Goal: Task Accomplishment & Management: Complete application form

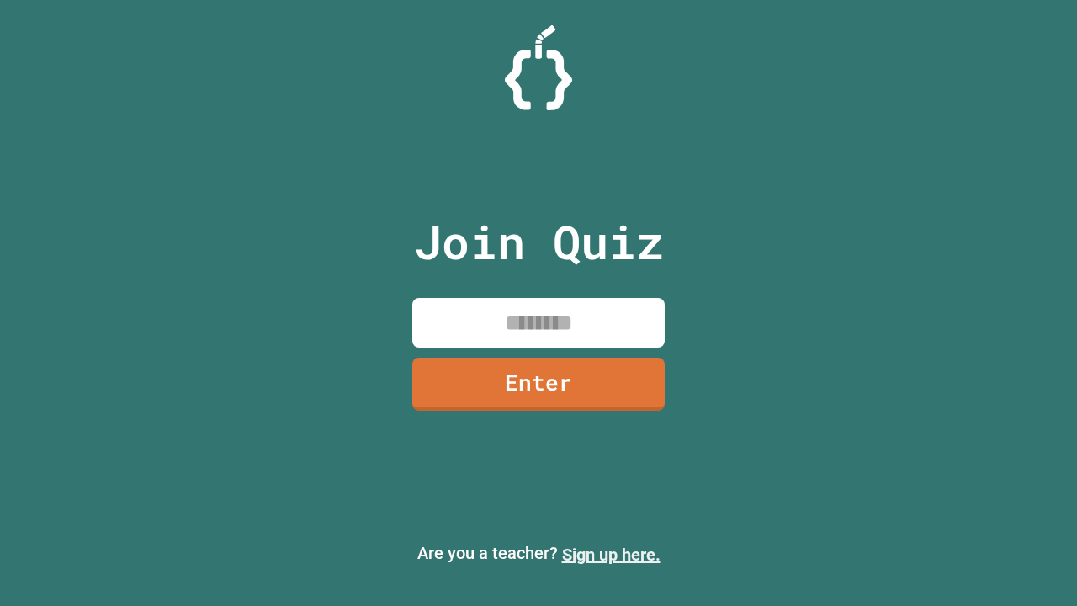
click at [611, 554] on link "Sign up here." at bounding box center [611, 554] width 98 height 20
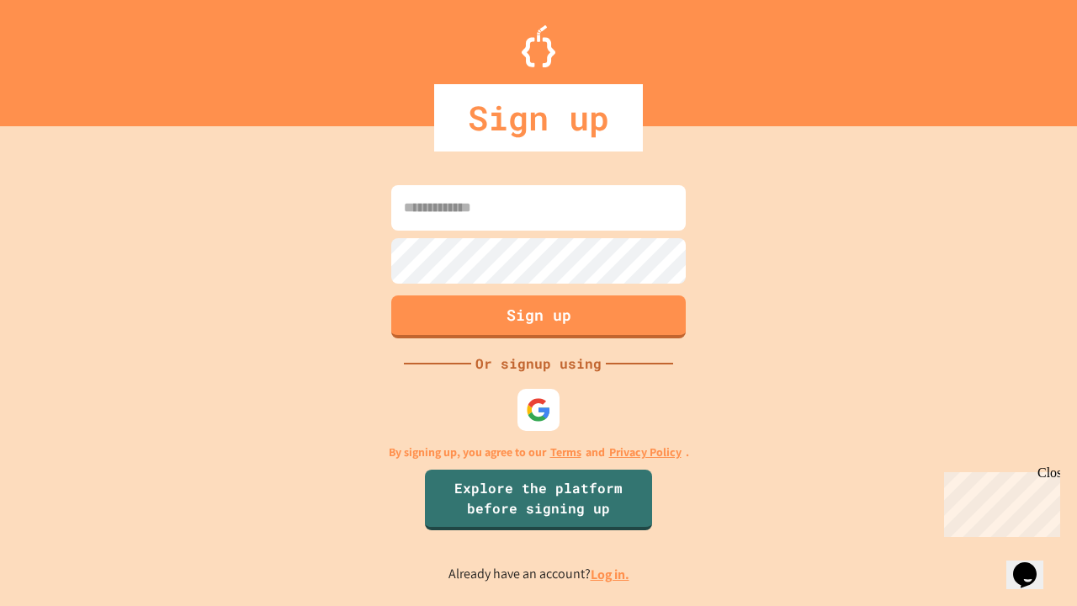
click at [611, 574] on link "Log in." at bounding box center [610, 574] width 39 height 18
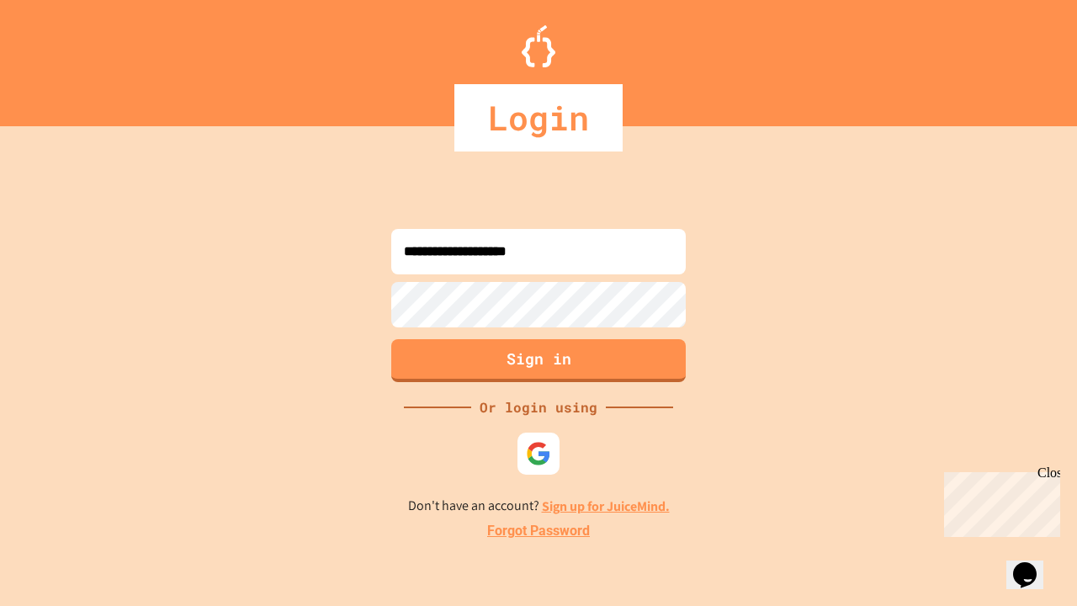
type input "**********"
